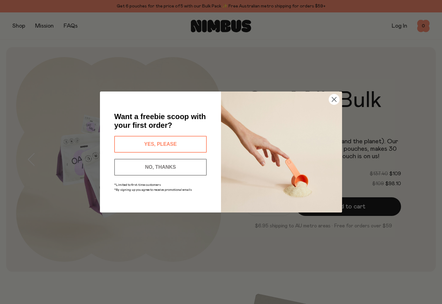
click at [333, 99] on circle "Close dialog" at bounding box center [334, 99] width 10 height 10
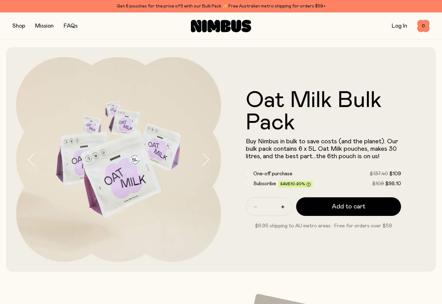
click at [76, 25] on link "FAQs" at bounding box center [71, 26] width 14 height 6
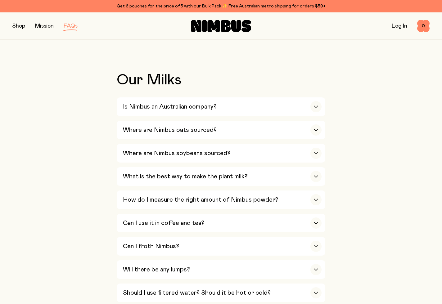
scroll to position [113, 0]
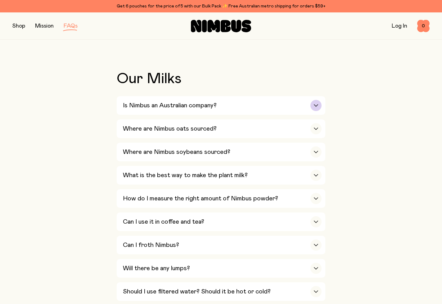
click at [189, 105] on h3 "Is Nimbus an Australian company?" at bounding box center [170, 105] width 94 height 7
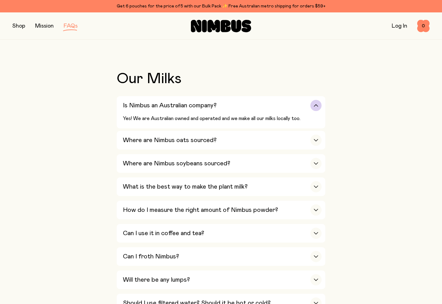
click at [189, 105] on h3 "Is Nimbus an Australian company?" at bounding box center [170, 105] width 94 height 7
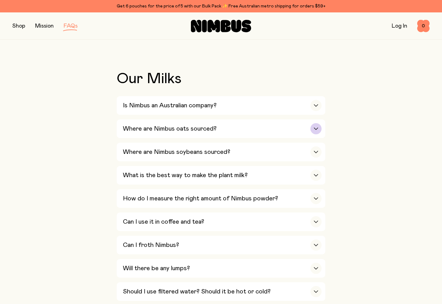
click at [189, 125] on h3 "Where are Nimbus oats sourced?" at bounding box center [170, 128] width 94 height 7
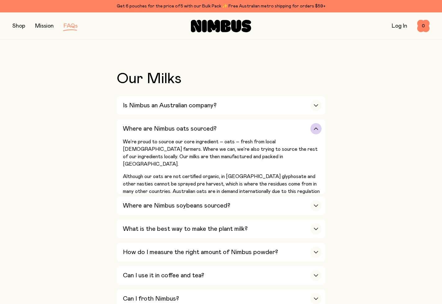
click at [189, 125] on h3 "Where are Nimbus oats sourced?" at bounding box center [170, 128] width 94 height 7
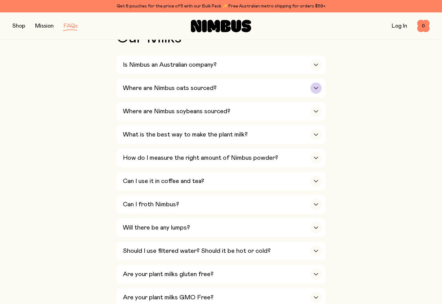
scroll to position [155, 0]
click at [189, 130] on h3 "What is the best way to make the plant milk?" at bounding box center [185, 133] width 125 height 7
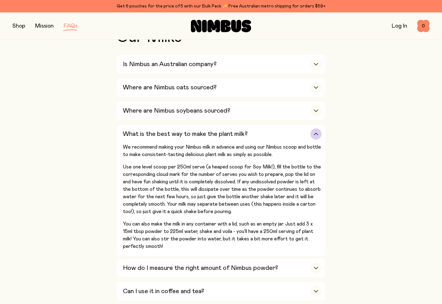
click at [189, 130] on h3 "What is the best way to make the plant milk?" at bounding box center [185, 133] width 125 height 7
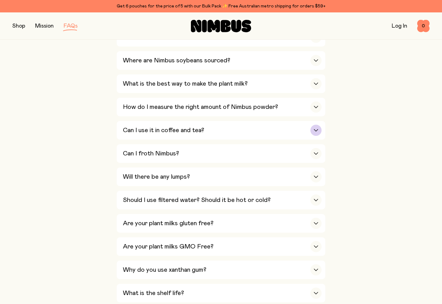
scroll to position [206, 0]
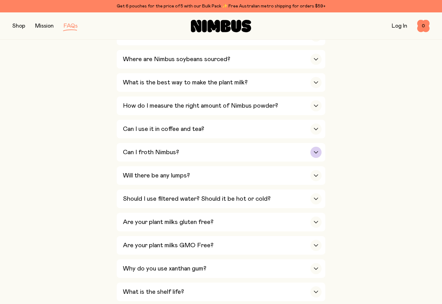
click at [183, 143] on div "Can I froth Nimbus?" at bounding box center [222, 152] width 198 height 19
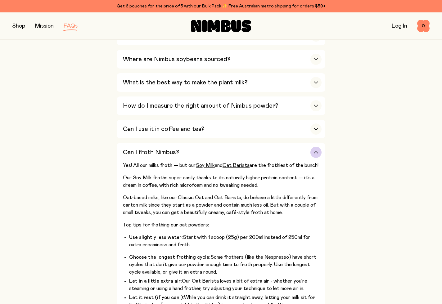
click at [183, 143] on div "Can I froth Nimbus?" at bounding box center [222, 152] width 198 height 19
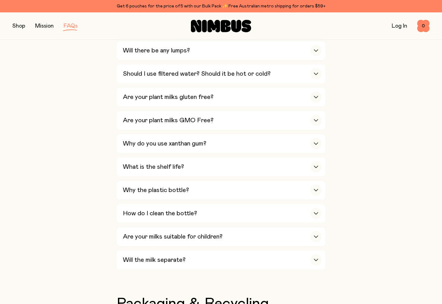
scroll to position [336, 0]
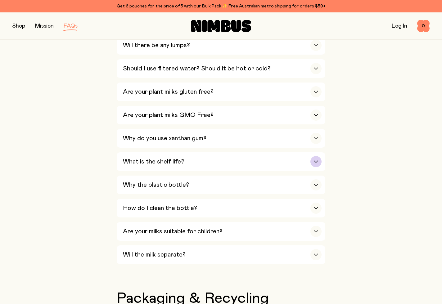
click at [188, 152] on div "What is the shelf life?" at bounding box center [222, 161] width 198 height 19
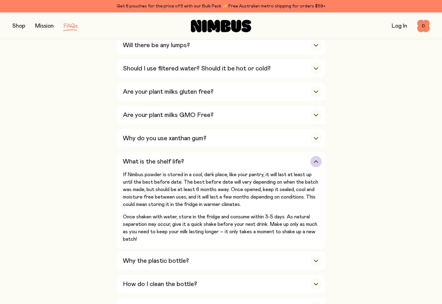
click at [188, 152] on div "What is the shelf life?" at bounding box center [222, 161] width 198 height 19
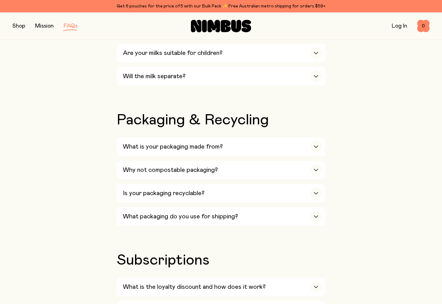
scroll to position [516, 0]
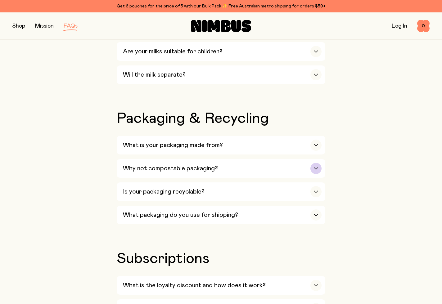
click at [165, 165] on h3 "Why not compostable packaging?" at bounding box center [170, 168] width 95 height 7
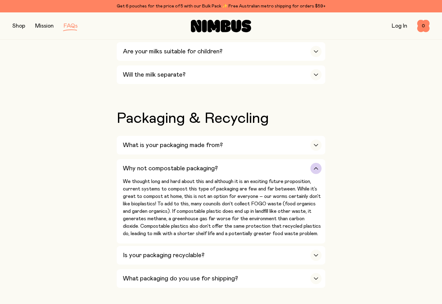
click at [165, 165] on h3 "Why not compostable packaging?" at bounding box center [170, 168] width 95 height 7
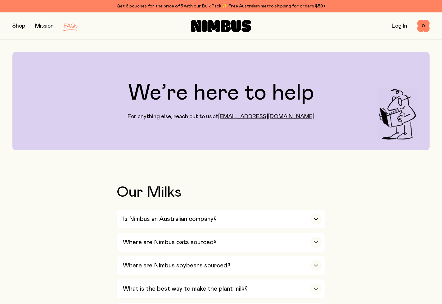
scroll to position [-2, 0]
